Goal: Transaction & Acquisition: Book appointment/travel/reservation

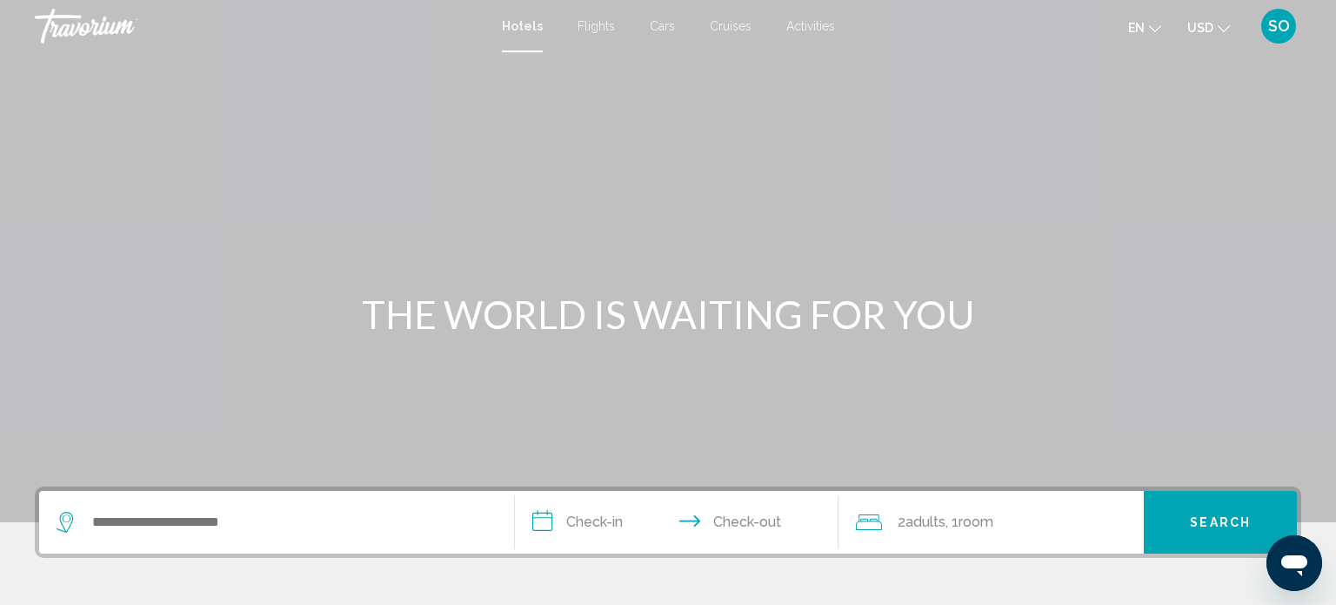
click at [599, 20] on span "Flights" at bounding box center [596, 26] width 37 height 14
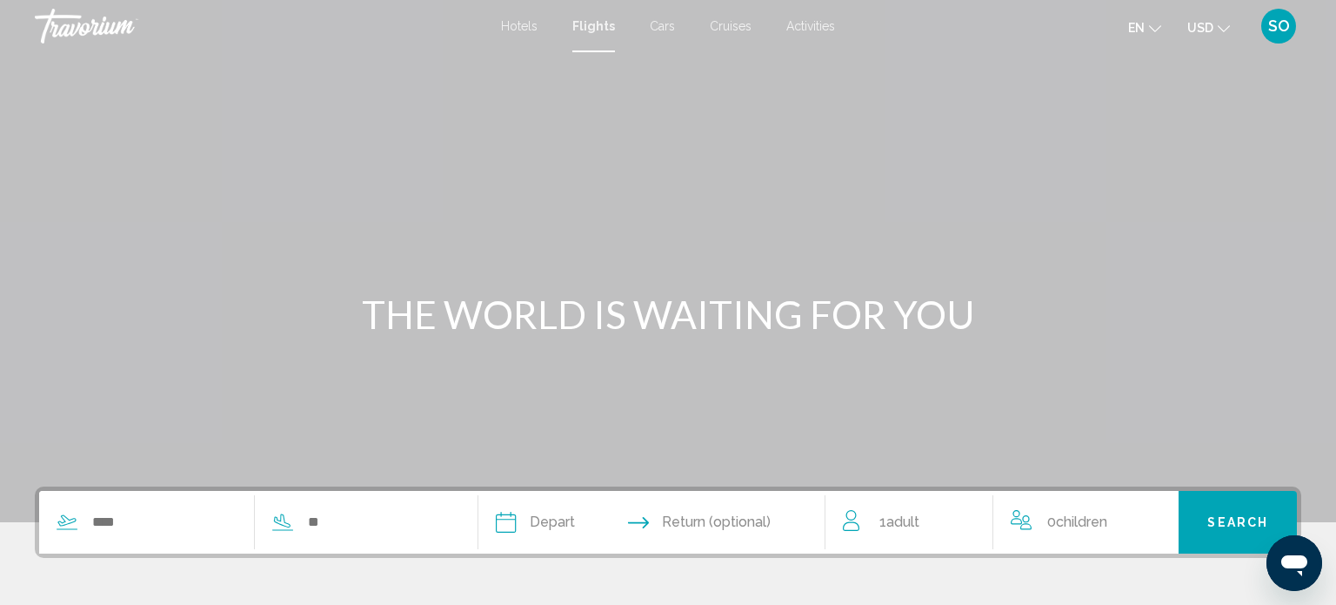
click at [733, 27] on span "Cruises" at bounding box center [731, 26] width 42 height 14
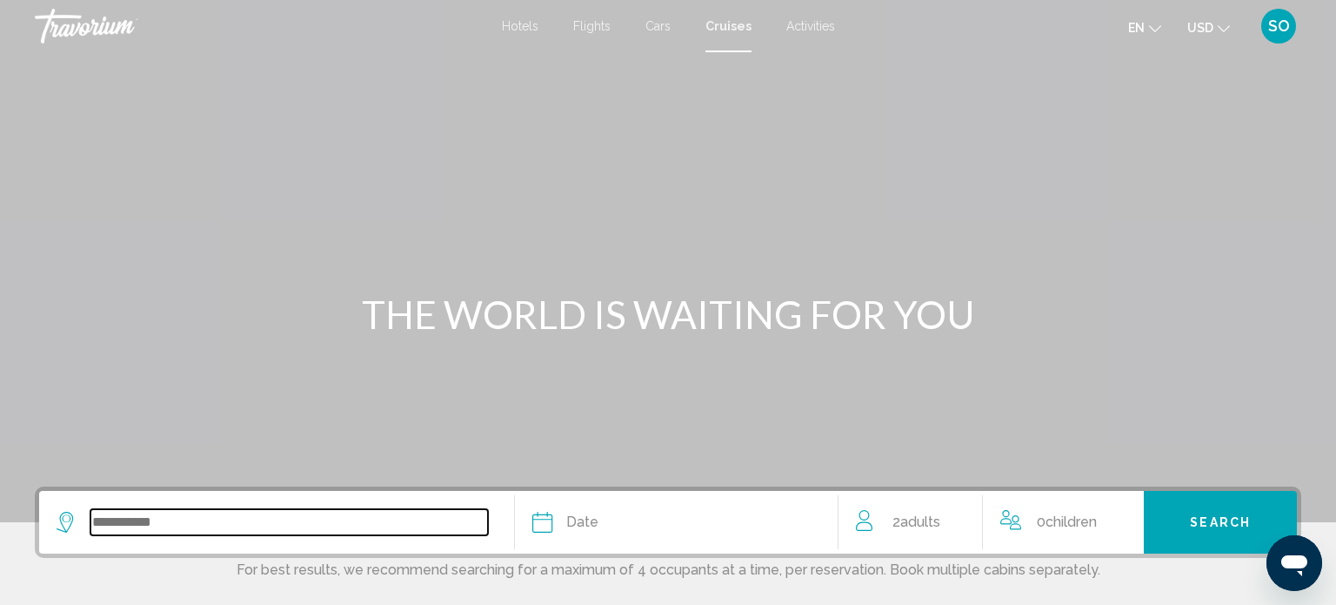
click at [130, 526] on input "Search widget" at bounding box center [289, 522] width 398 height 26
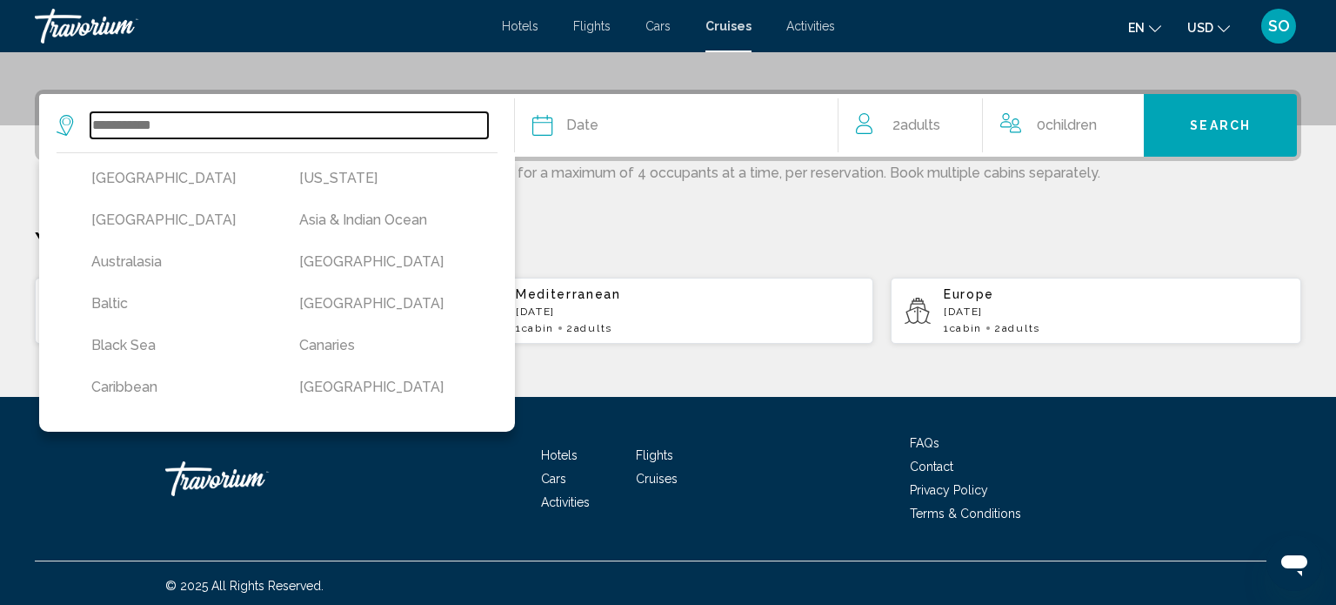
scroll to position [400, 0]
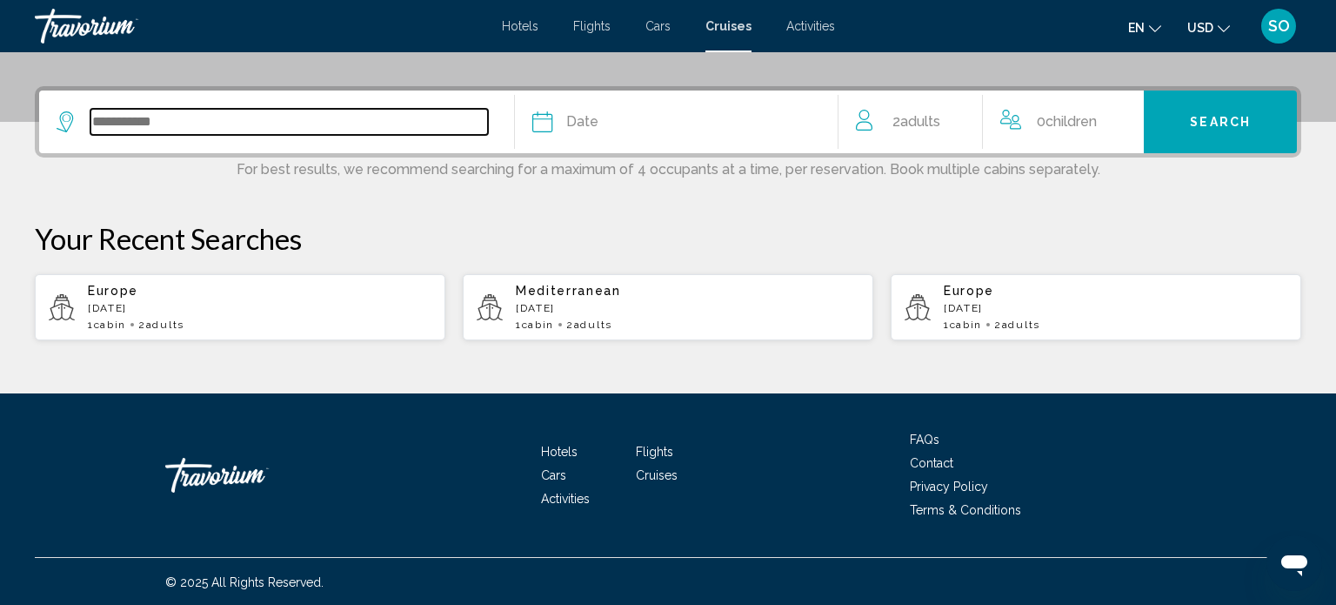
click at [163, 117] on input "Search widget" at bounding box center [289, 122] width 398 height 26
